Goal: Go to known website: Access a specific website the user already knows

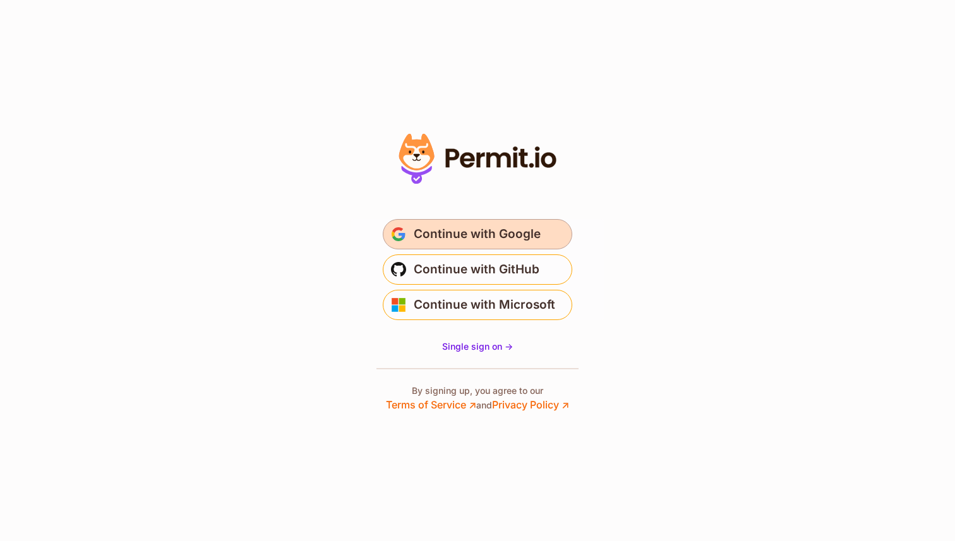
click at [519, 240] on span "Continue with Google" at bounding box center [477, 234] width 127 height 20
